Goal: Entertainment & Leisure: Consume media (video, audio)

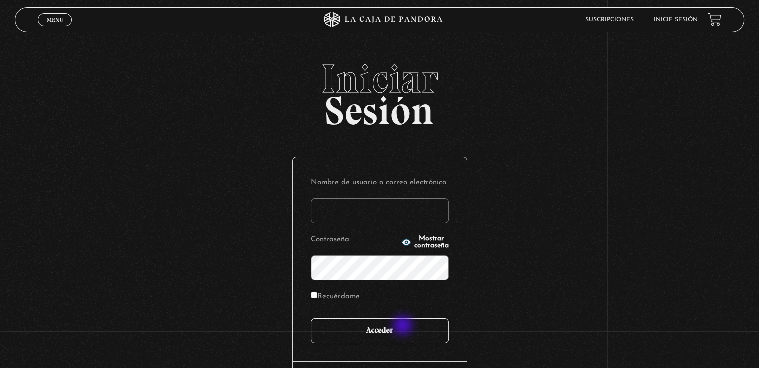
type input "arceguiselle295@gmail.com"
click at [404, 326] on input "Acceder" at bounding box center [380, 330] width 138 height 25
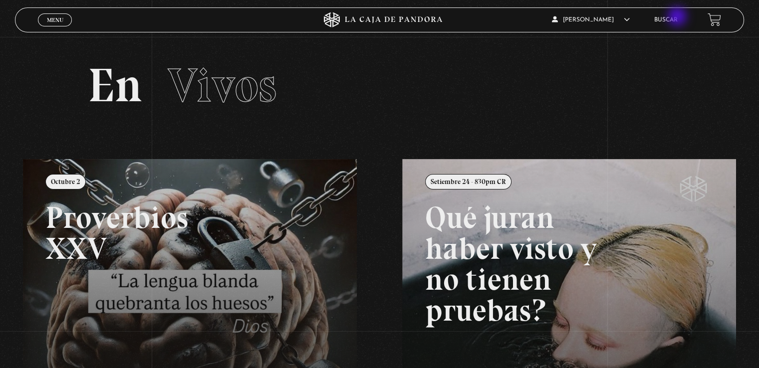
click at [678, 17] on link "Buscar" at bounding box center [665, 20] width 23 height 6
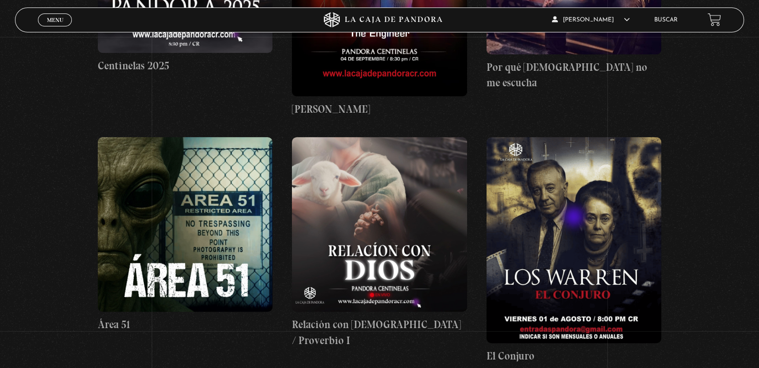
scroll to position [649, 0]
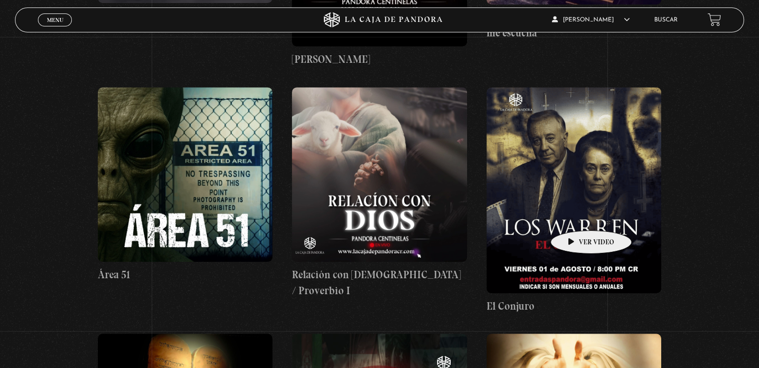
click at [576, 216] on figure at bounding box center [574, 190] width 175 height 206
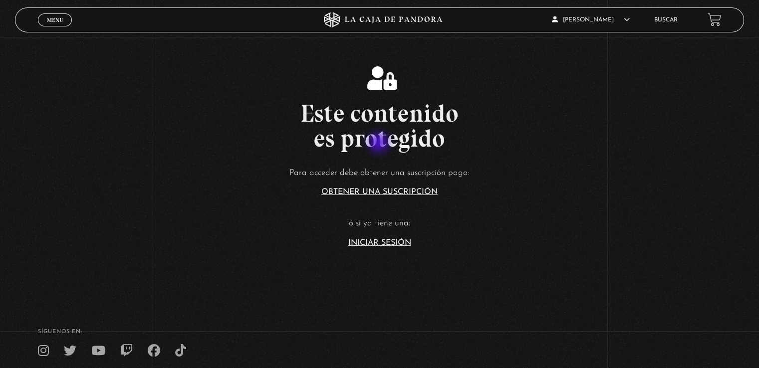
click at [380, 144] on h2 "Este contenido es protegido" at bounding box center [379, 126] width 759 height 50
click at [537, 193] on article "Para acceder debe obtener una suscripción paga: Obtener una suscripción ó si ya…" at bounding box center [379, 206] width 759 height 81
click at [536, 193] on article "Para acceder debe obtener una suscripción paga: Obtener una suscripción ó si ya…" at bounding box center [379, 206] width 759 height 81
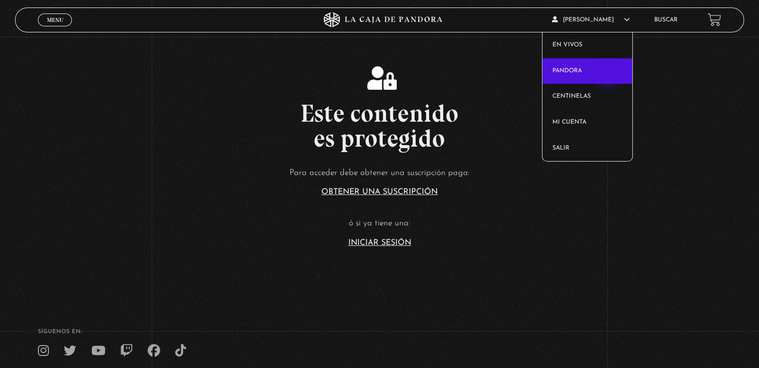
click at [609, 76] on link "Pandora" at bounding box center [588, 71] width 90 height 26
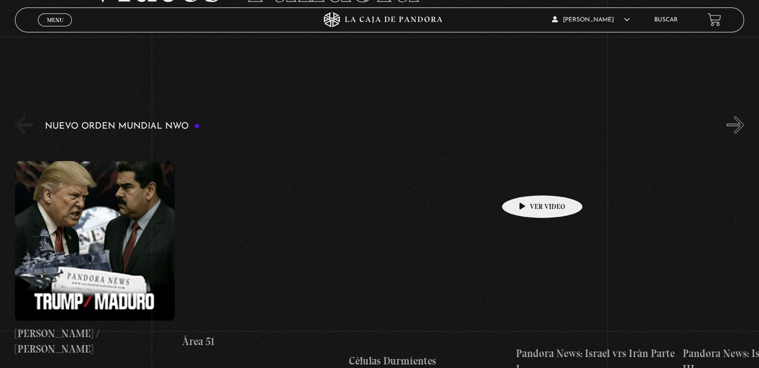
scroll to position [150, 0]
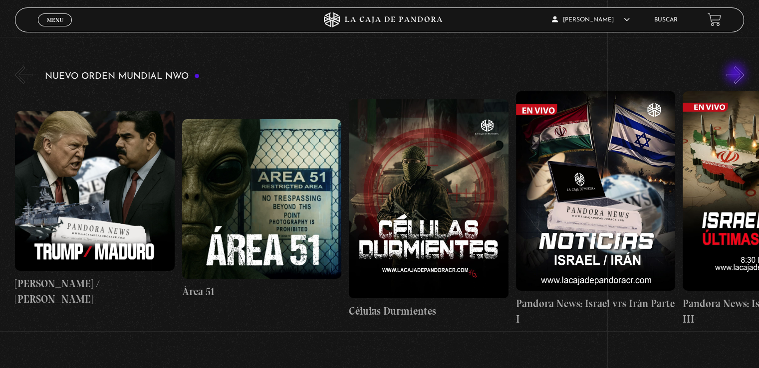
click at [737, 74] on button "»" at bounding box center [735, 74] width 17 height 17
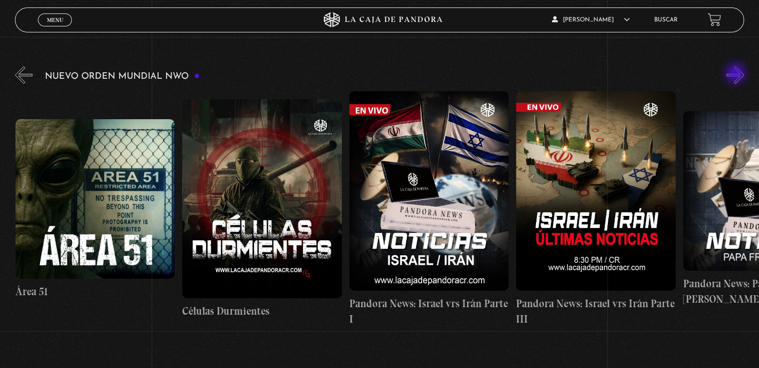
click at [737, 74] on button "»" at bounding box center [735, 74] width 17 height 17
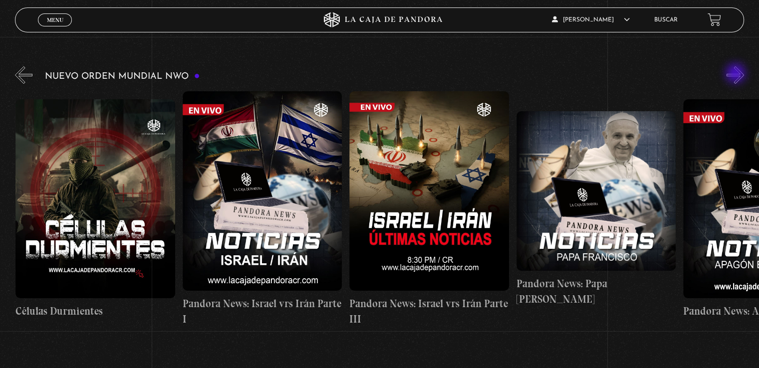
click at [737, 74] on button "»" at bounding box center [735, 74] width 17 height 17
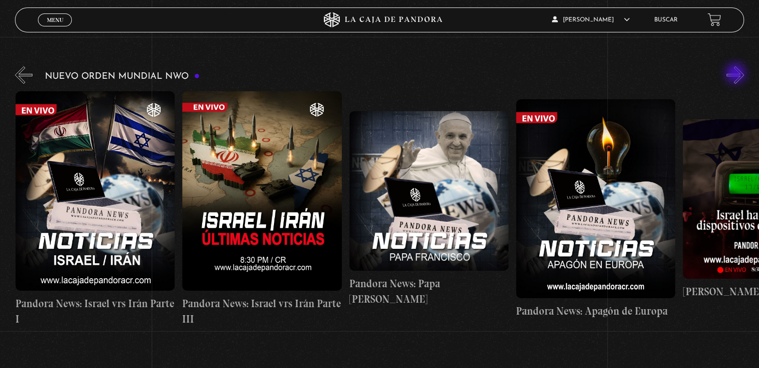
click at [737, 74] on button "»" at bounding box center [735, 74] width 17 height 17
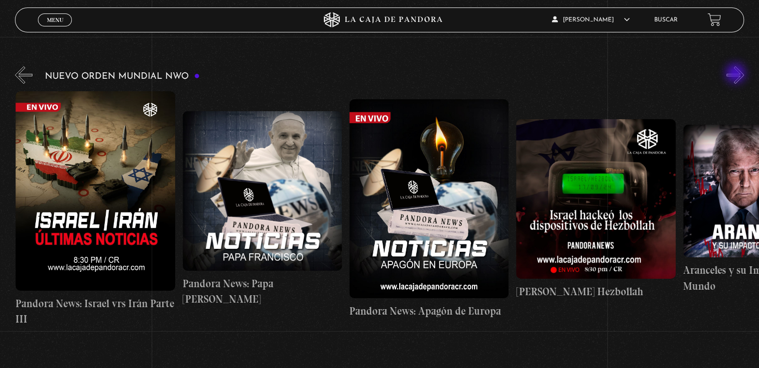
click at [737, 74] on button "»" at bounding box center [735, 74] width 17 height 17
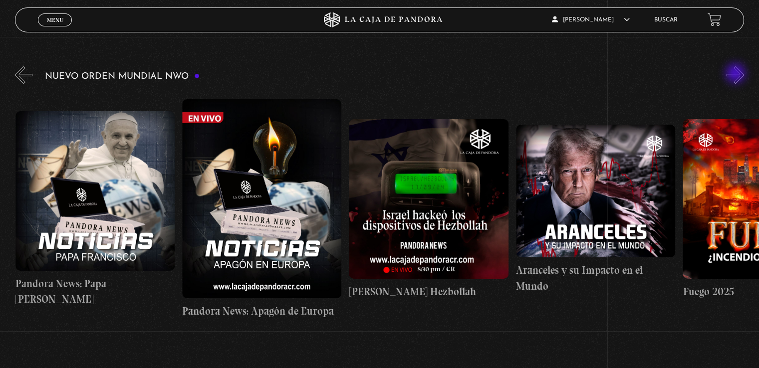
click at [737, 74] on button "»" at bounding box center [735, 74] width 17 height 17
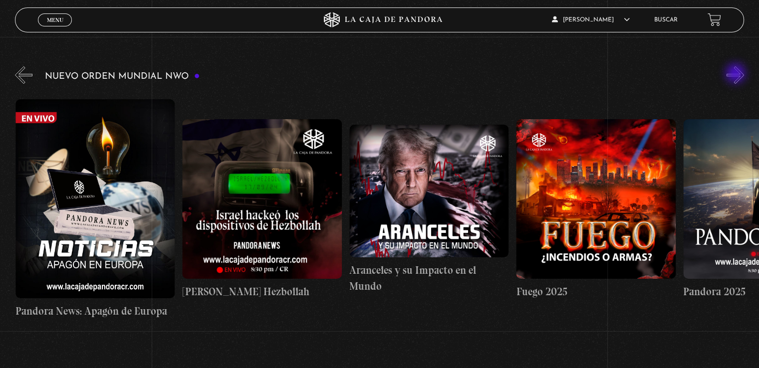
click at [737, 74] on button "»" at bounding box center [735, 74] width 17 height 17
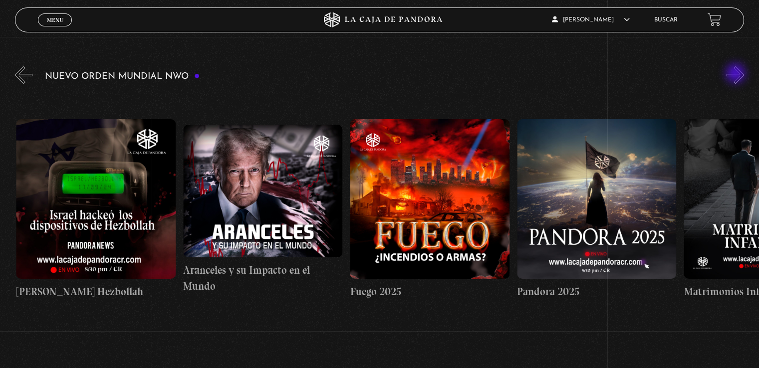
scroll to position [0, 1168]
click at [737, 74] on button "»" at bounding box center [735, 74] width 17 height 17
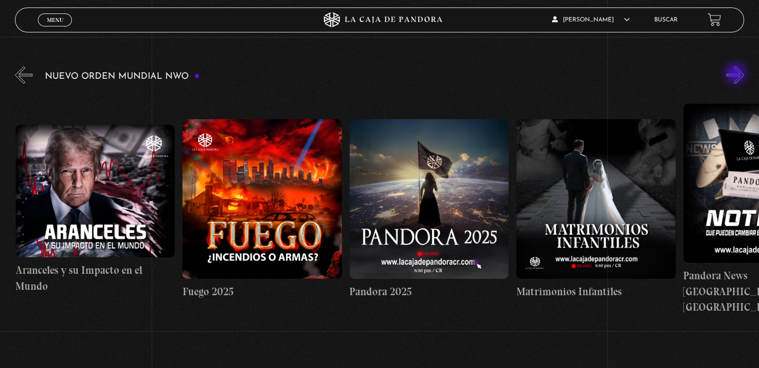
click at [737, 74] on button "»" at bounding box center [735, 74] width 17 height 17
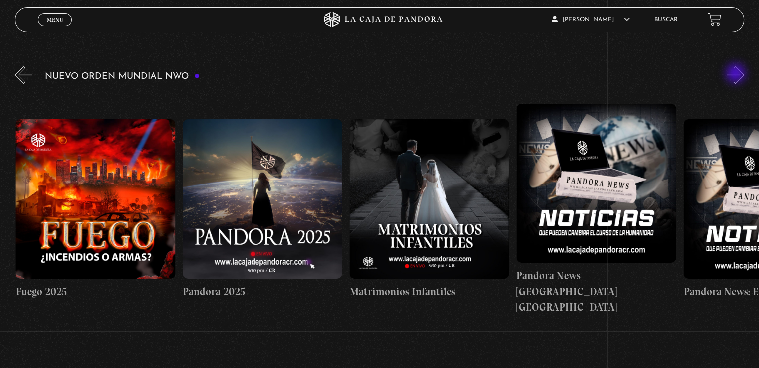
click at [737, 74] on button "»" at bounding box center [735, 74] width 17 height 17
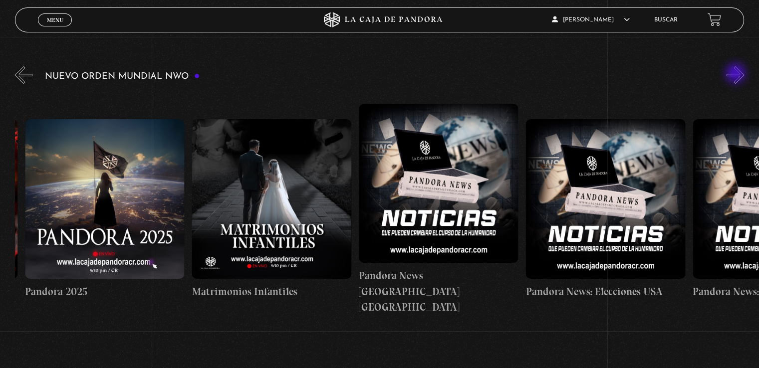
click at [737, 74] on button "»" at bounding box center [735, 74] width 17 height 17
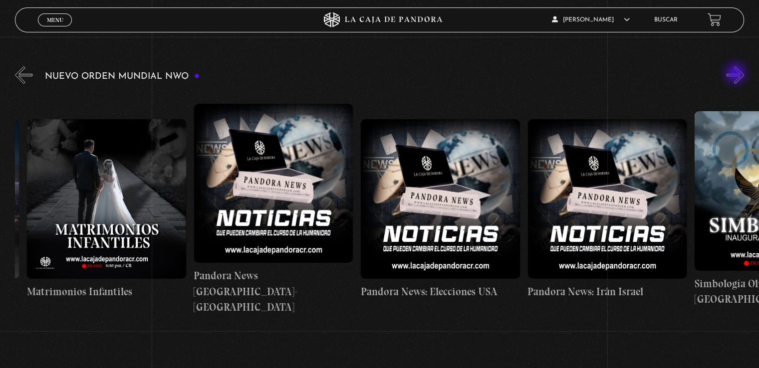
click at [737, 74] on button "»" at bounding box center [735, 74] width 17 height 17
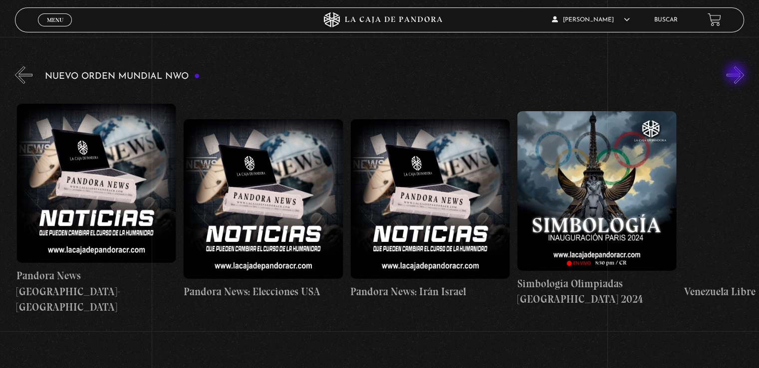
click at [737, 74] on button "»" at bounding box center [735, 74] width 17 height 17
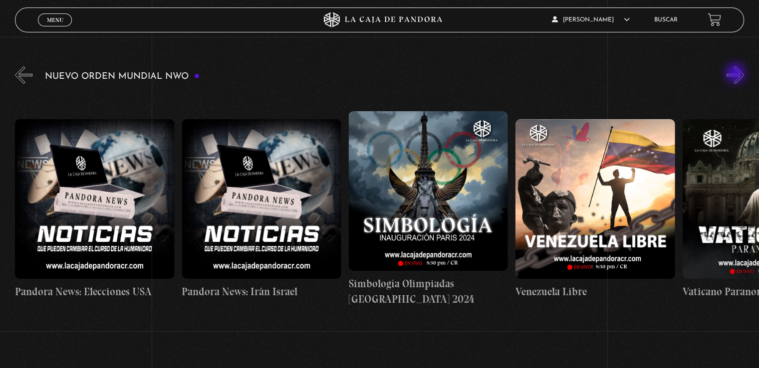
click at [737, 74] on button "»" at bounding box center [735, 74] width 17 height 17
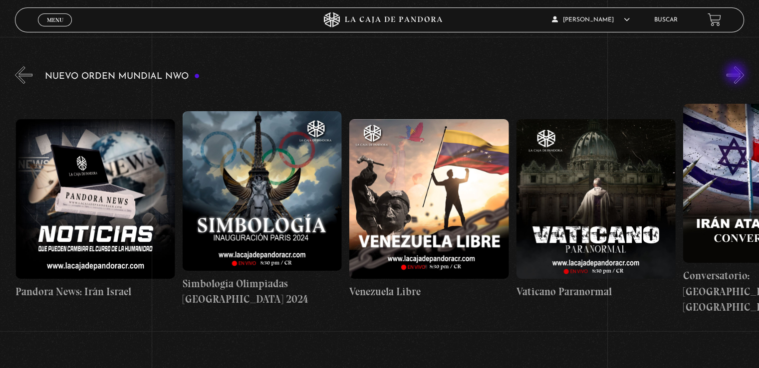
click at [737, 74] on button "»" at bounding box center [735, 74] width 17 height 17
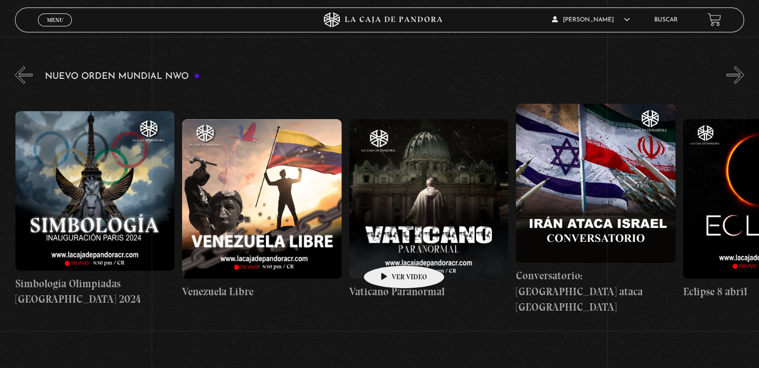
scroll to position [0, 2504]
click at [398, 240] on figure at bounding box center [428, 198] width 159 height 159
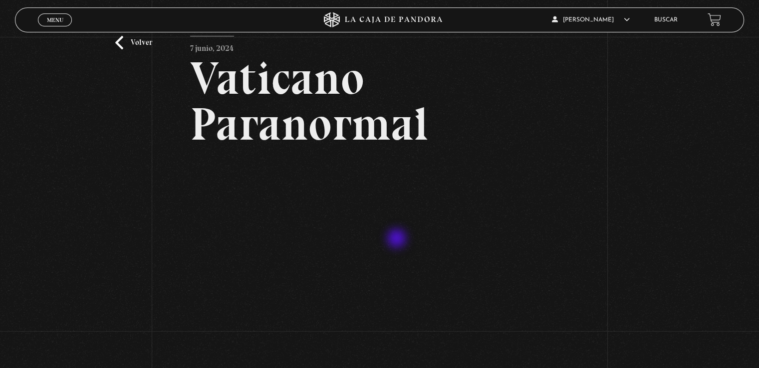
scroll to position [100, 0]
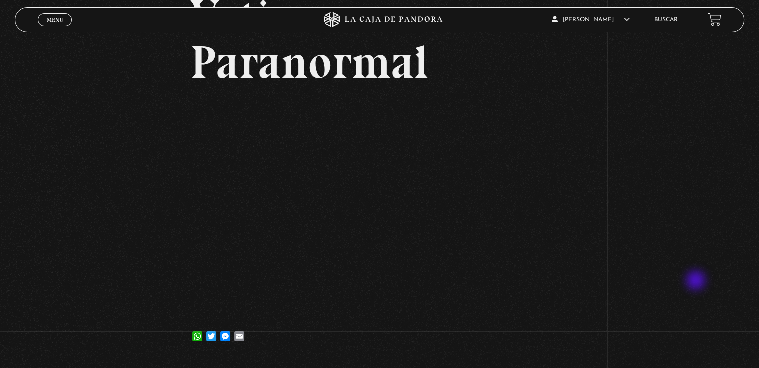
click at [697, 282] on div "Volver 7 junio, 2024 Vaticano Paranormal WhatsApp Twitter Messenger Email" at bounding box center [379, 148] width 759 height 423
click at [240, 338] on link "Email" at bounding box center [239, 331] width 14 height 20
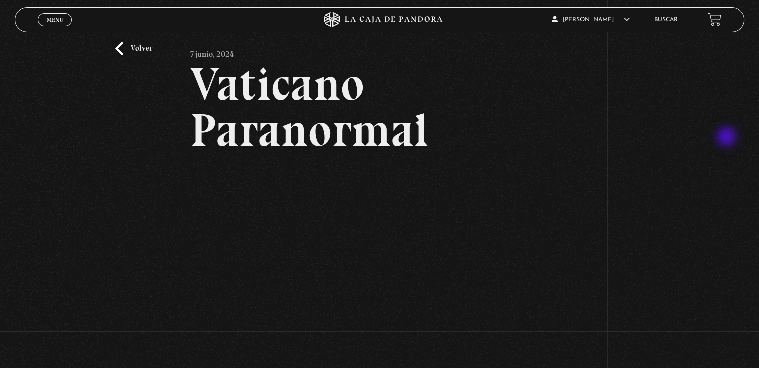
scroll to position [50, 0]
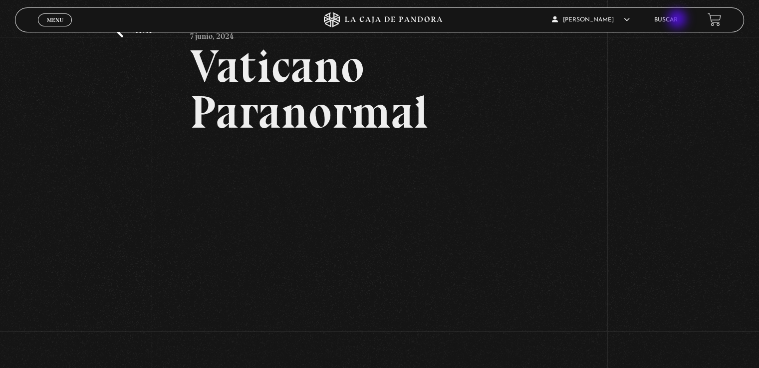
click at [678, 20] on link "Buscar" at bounding box center [665, 20] width 23 height 6
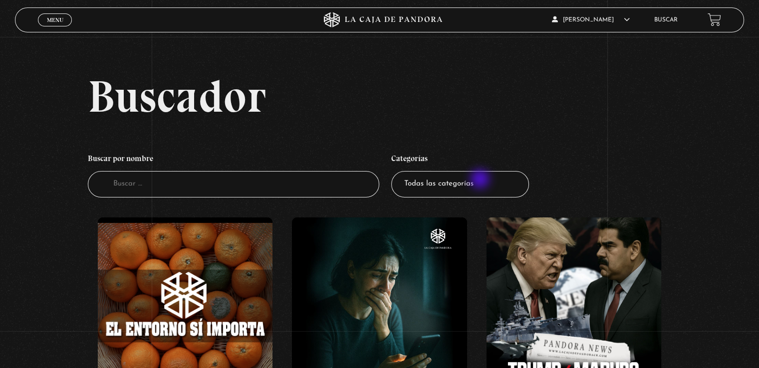
click at [481, 180] on select "Todas las categorías 11:11 Humanitario (1) Amo los Lunes (4) Análisis de series…" at bounding box center [460, 184] width 138 height 26
select select "pandora-bio"
click at [395, 171] on select "Todas las categorías 11:11 Humanitario (1) Amo los Lunes (4) Análisis de series…" at bounding box center [460, 184] width 138 height 26
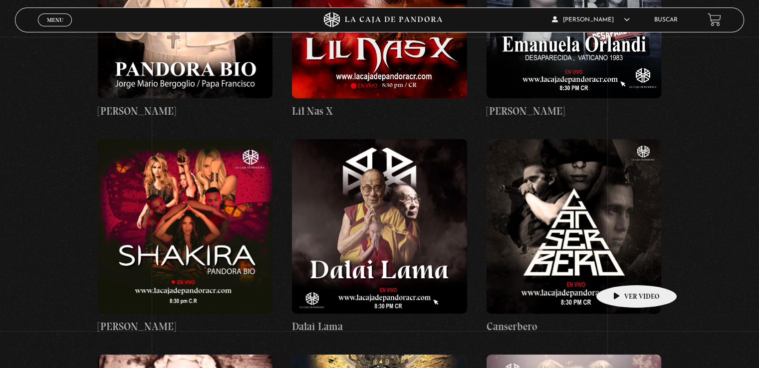
scroll to position [299, 0]
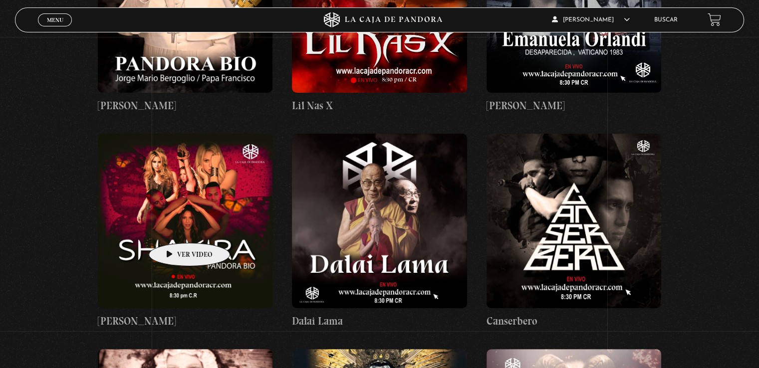
click at [174, 228] on figure at bounding box center [185, 221] width 175 height 175
